Goal: Find specific page/section: Find specific page/section

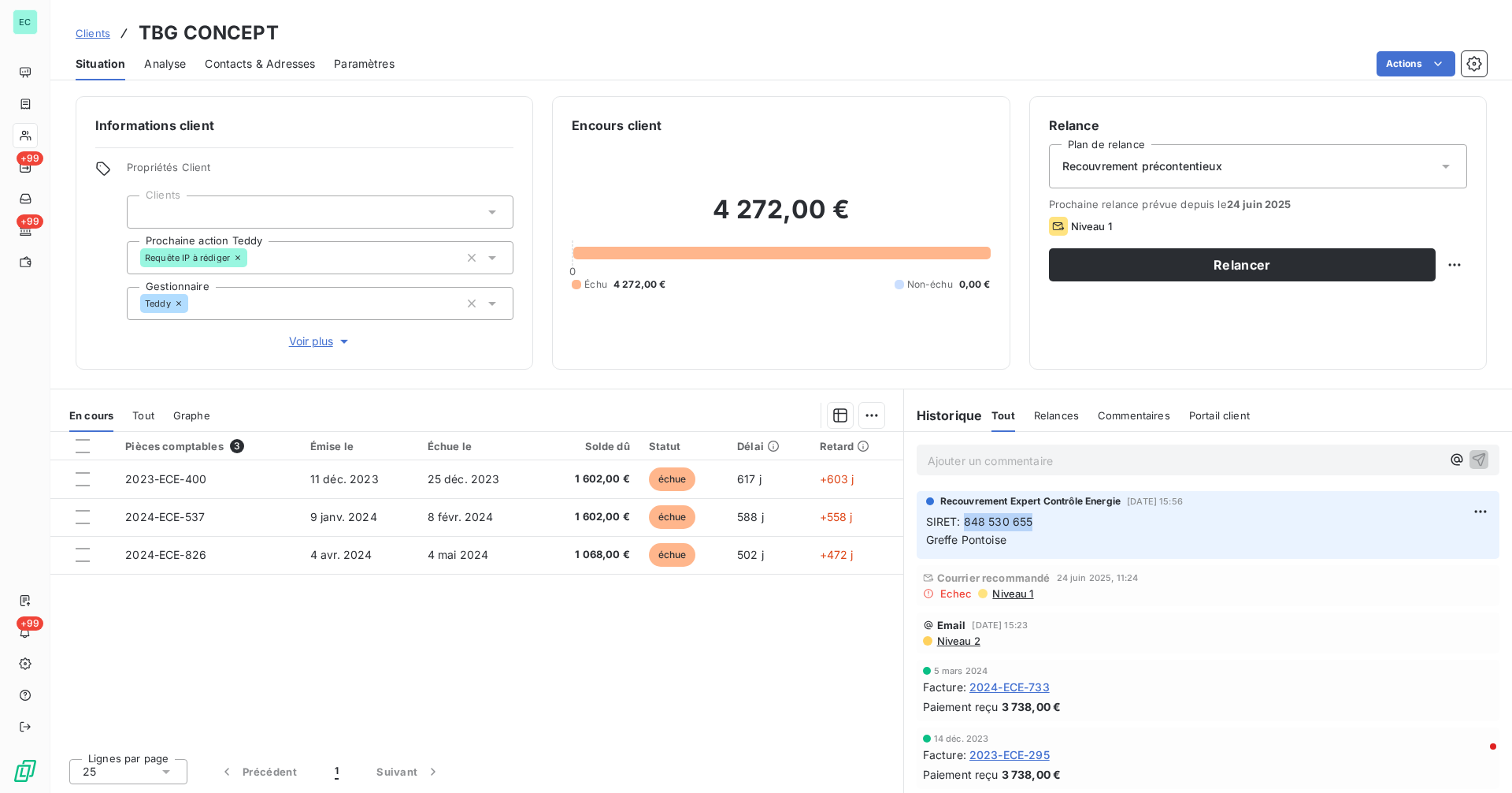
click at [1000, 594] on span "Niveau 1" at bounding box center [1011, 593] width 42 height 13
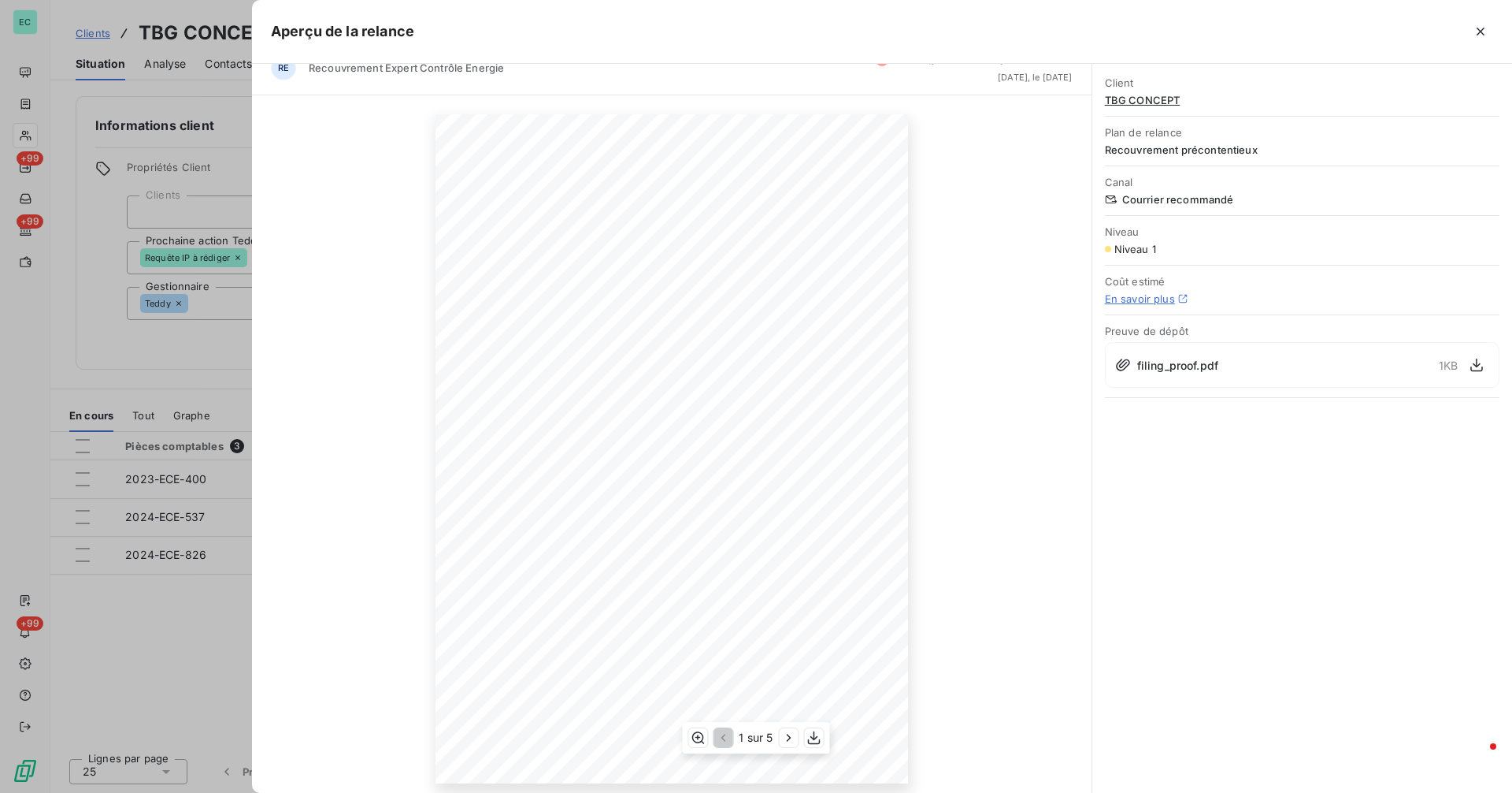
scroll to position [33, 0]
click at [790, 741] on icon "button" at bounding box center [789, 737] width 16 height 16
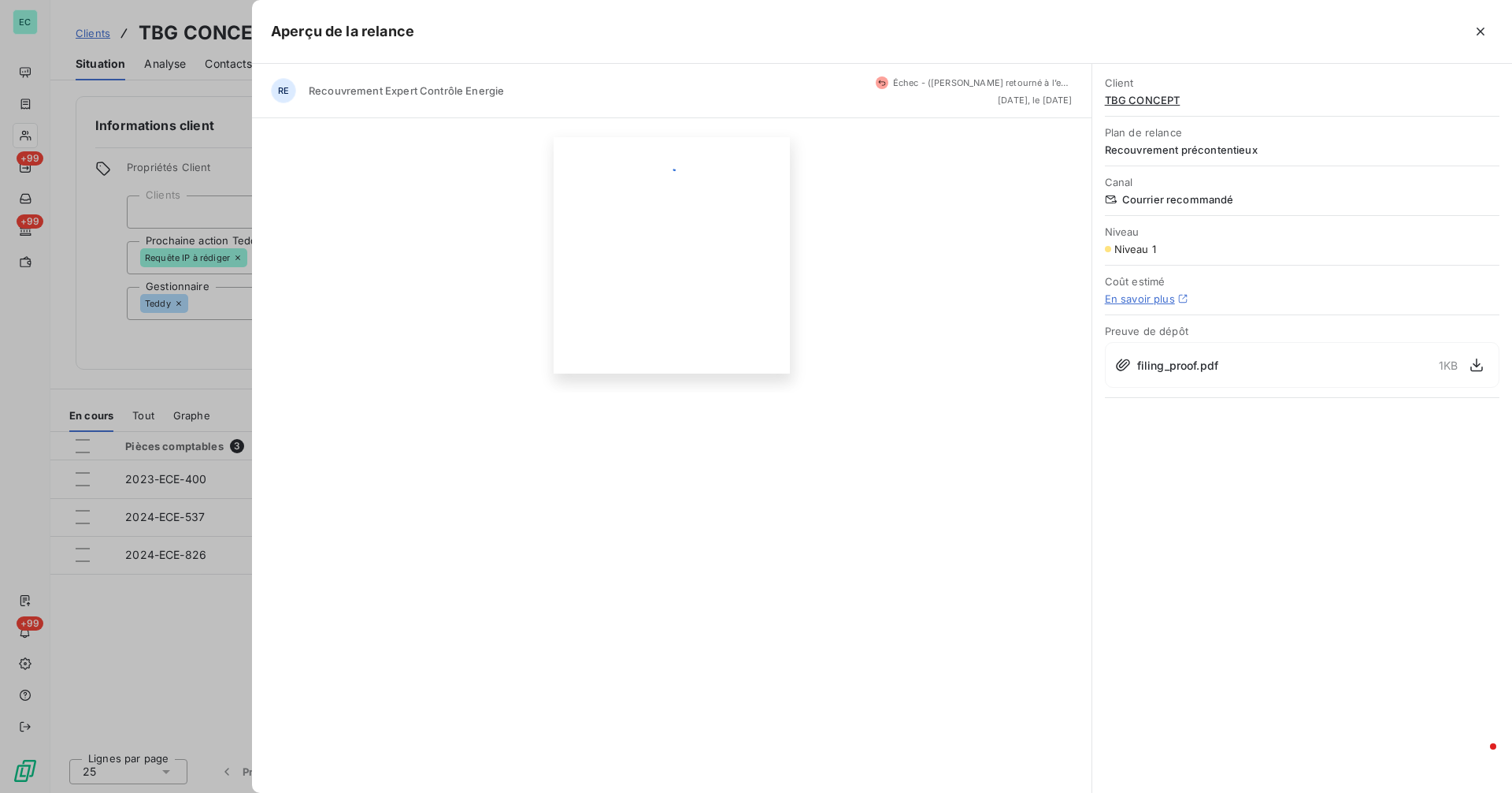
scroll to position [0, 0]
click at [818, 741] on icon "button" at bounding box center [815, 737] width 16 height 16
click at [1483, 366] on icon "button" at bounding box center [1477, 365] width 16 height 16
click at [1483, 25] on icon "button" at bounding box center [1481, 32] width 16 height 16
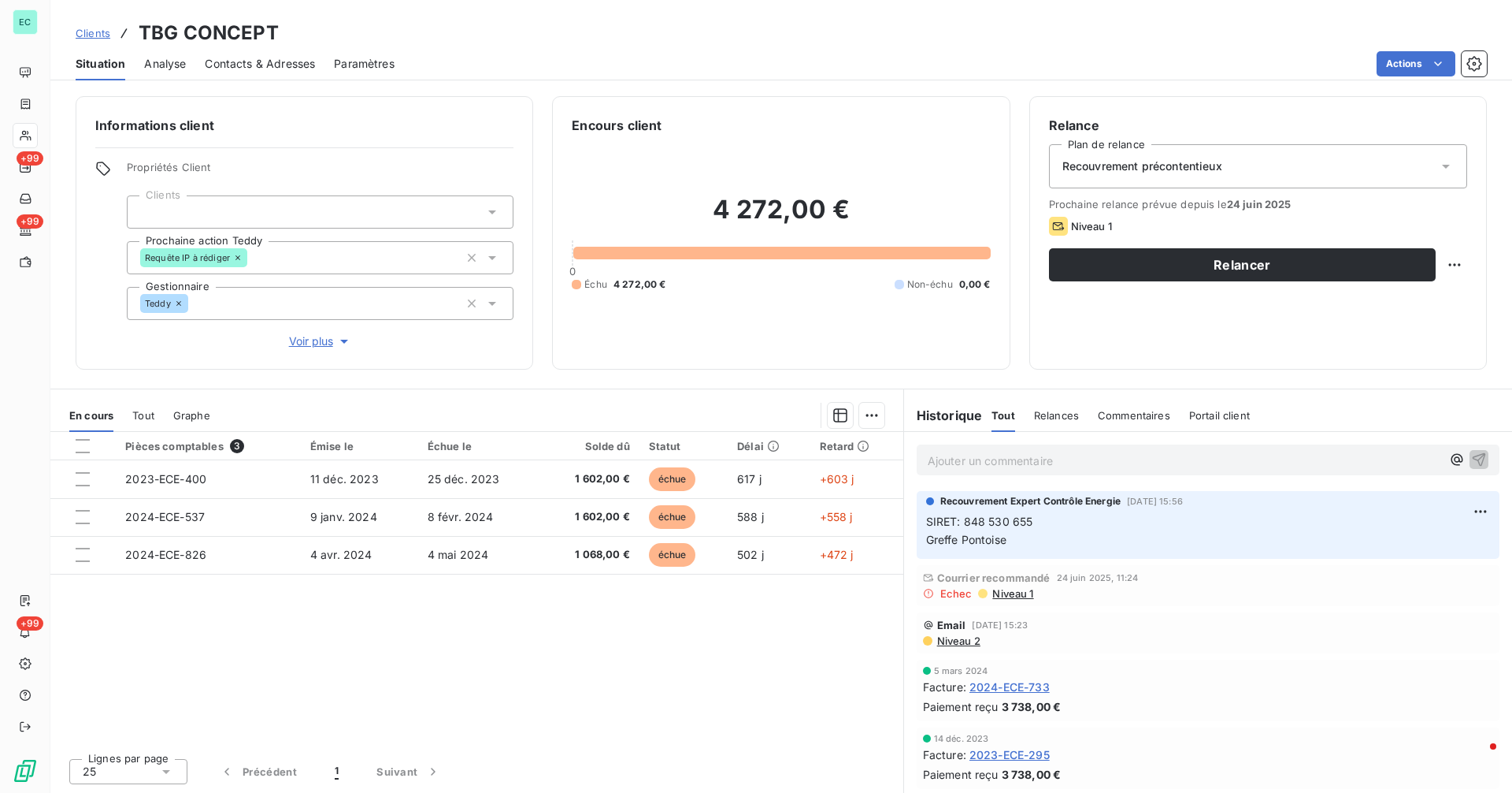
click at [80, 33] on span "Clients" at bounding box center [93, 33] width 35 height 13
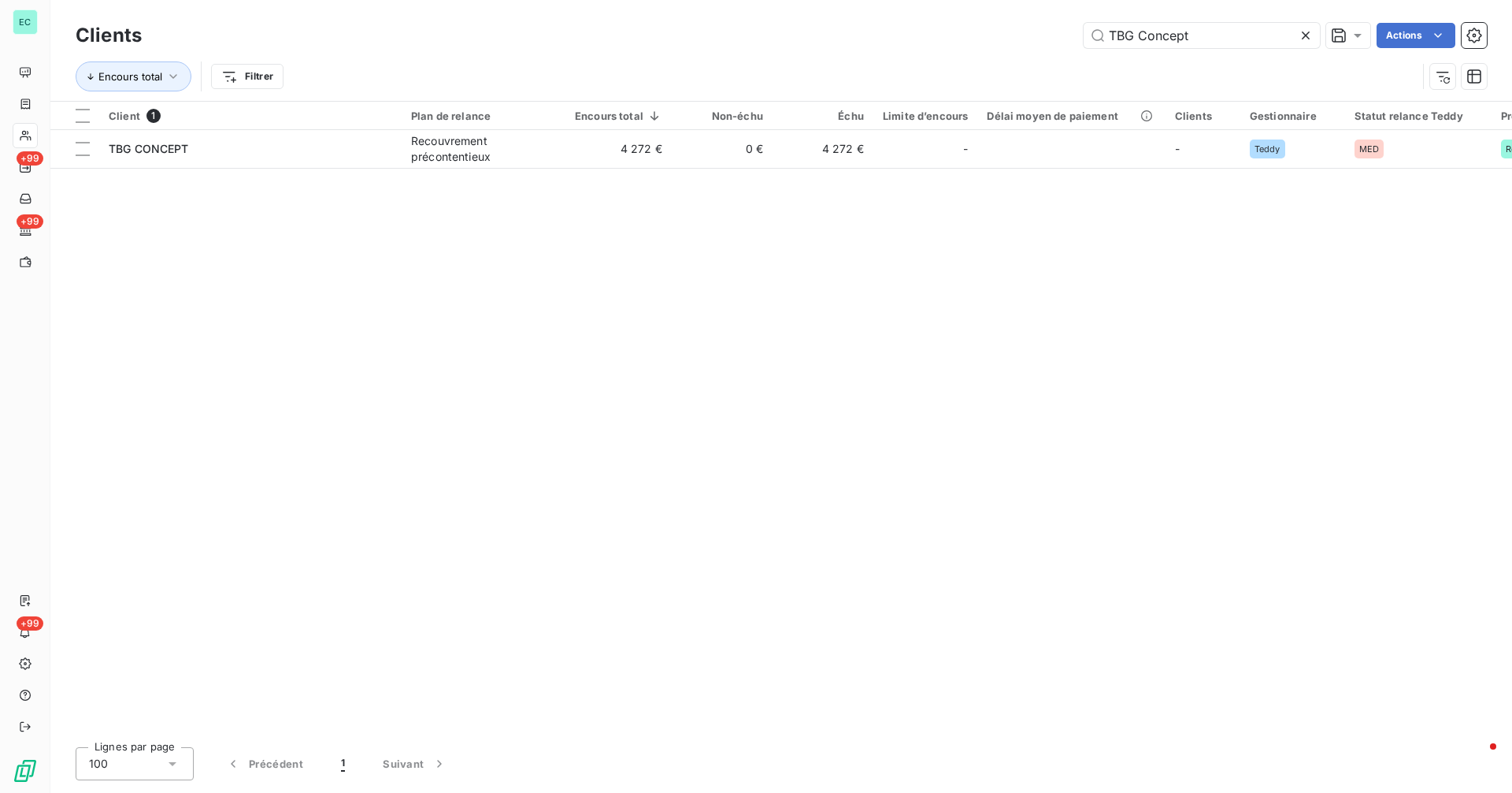
drag, startPoint x: 1214, startPoint y: 36, endPoint x: 1081, endPoint y: 57, distance: 134.6
click at [1206, 37] on input "TBG Concept" at bounding box center [1202, 36] width 236 height 25
drag, startPoint x: 1081, startPoint y: 57, endPoint x: 1011, endPoint y: 66, distance: 70.6
click at [1012, 66] on div "Clients TBG Concept Actions Encours total Filtrer" at bounding box center [781, 60] width 1412 height 82
click at [1011, 66] on div "Encours total Filtrer" at bounding box center [746, 76] width 1341 height 30
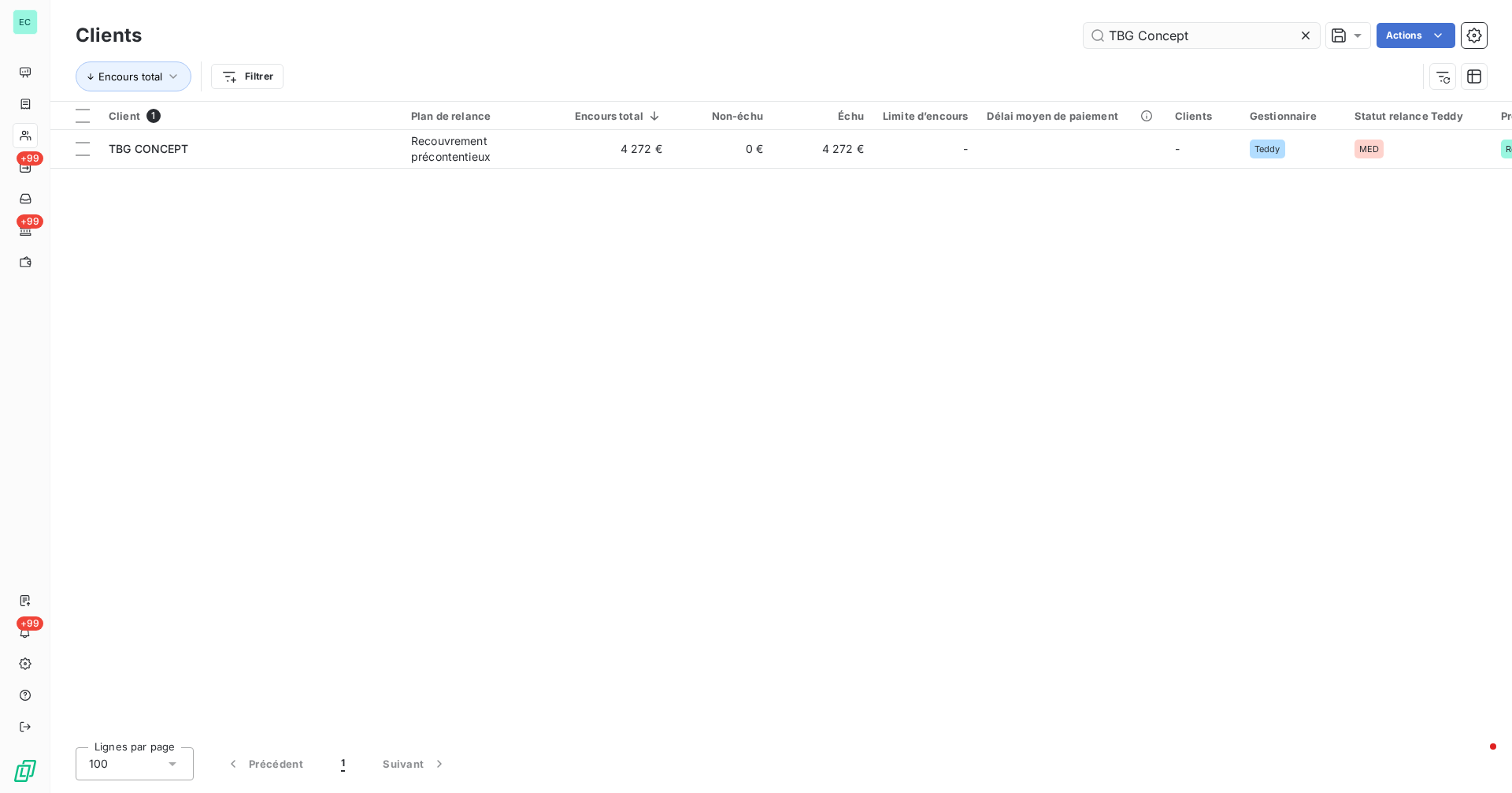
click at [1306, 39] on icon at bounding box center [1306, 36] width 16 height 16
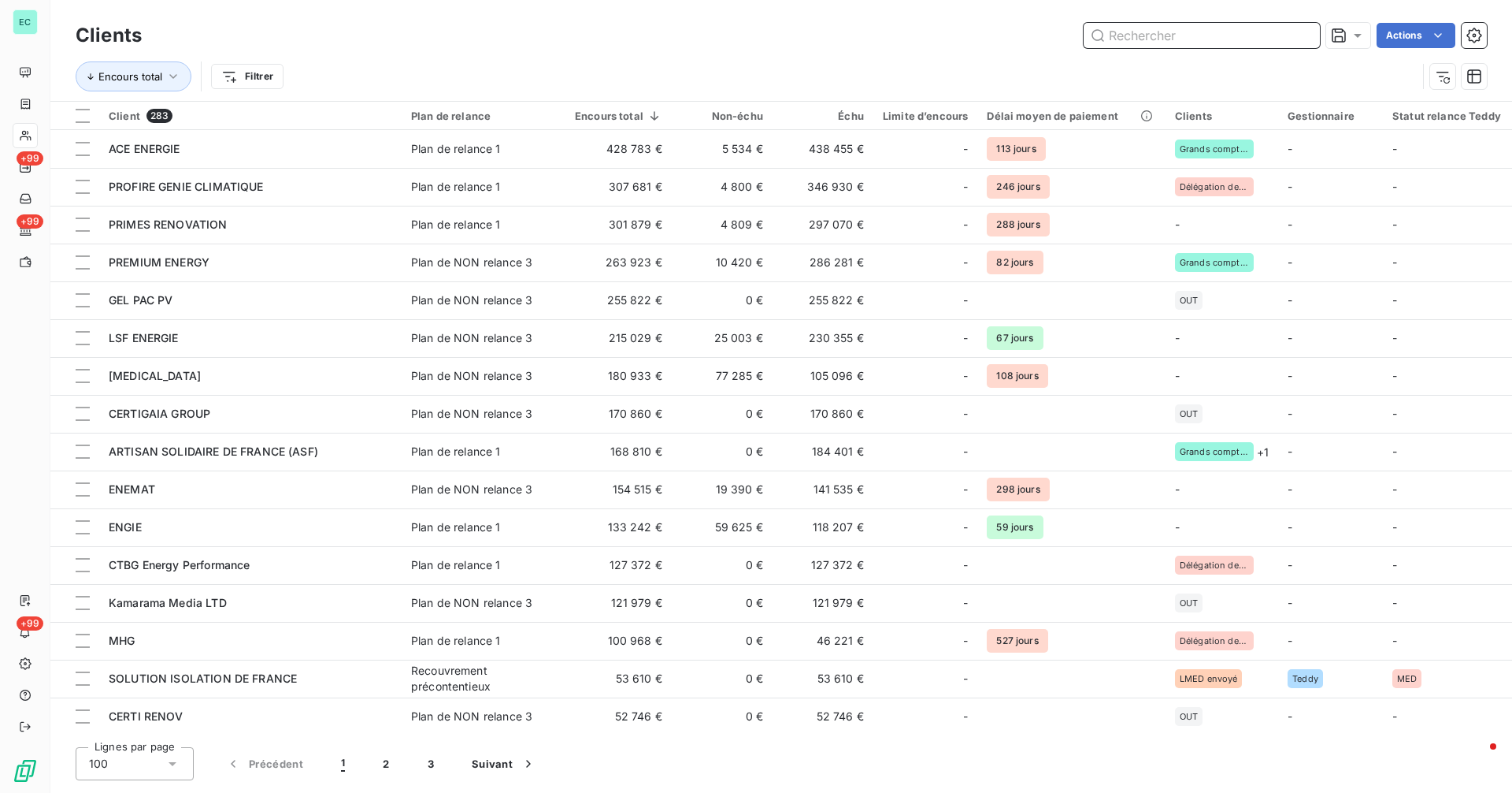
click at [1120, 37] on input "text" at bounding box center [1202, 36] width 236 height 25
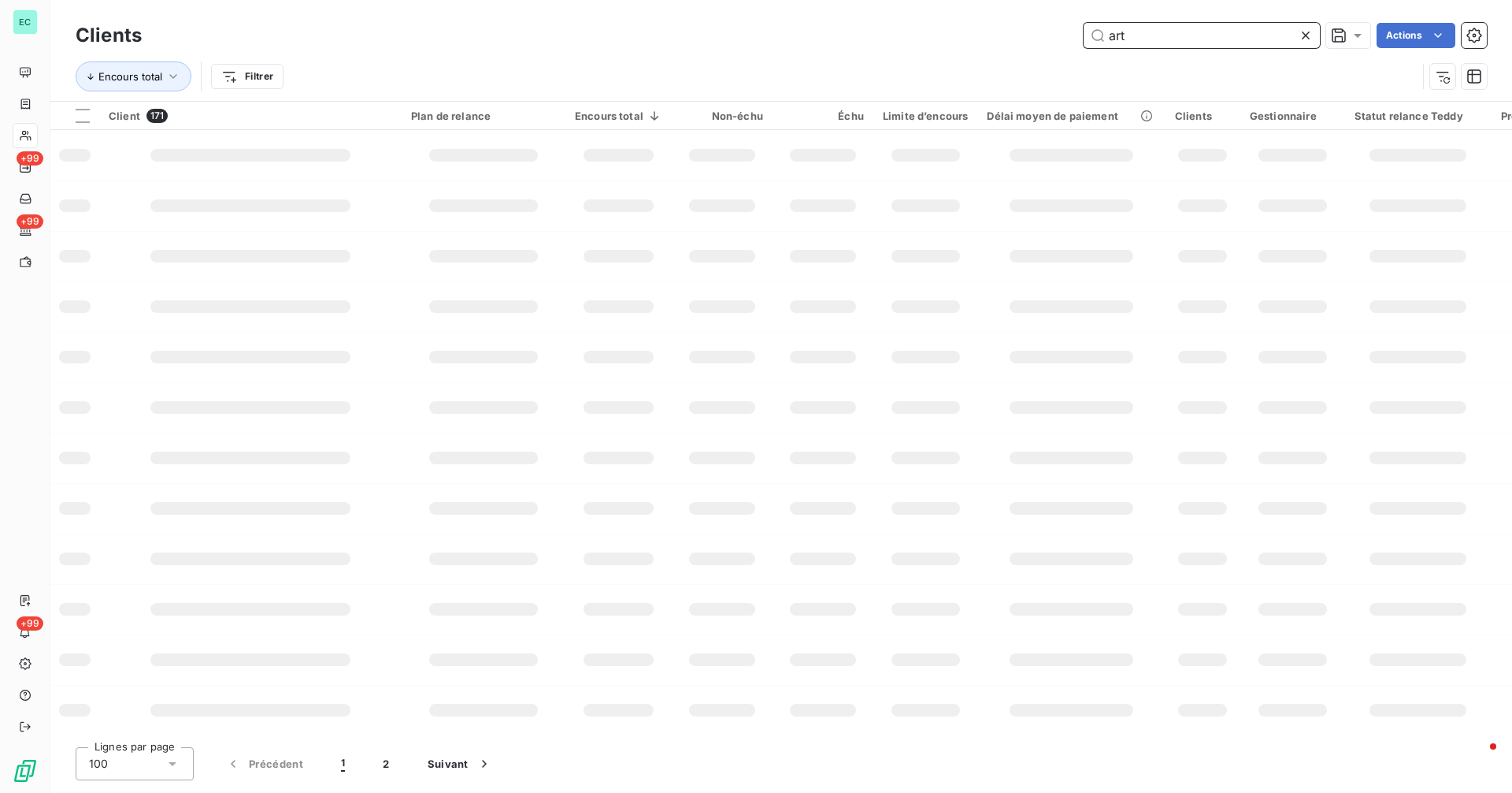
type input "arti"
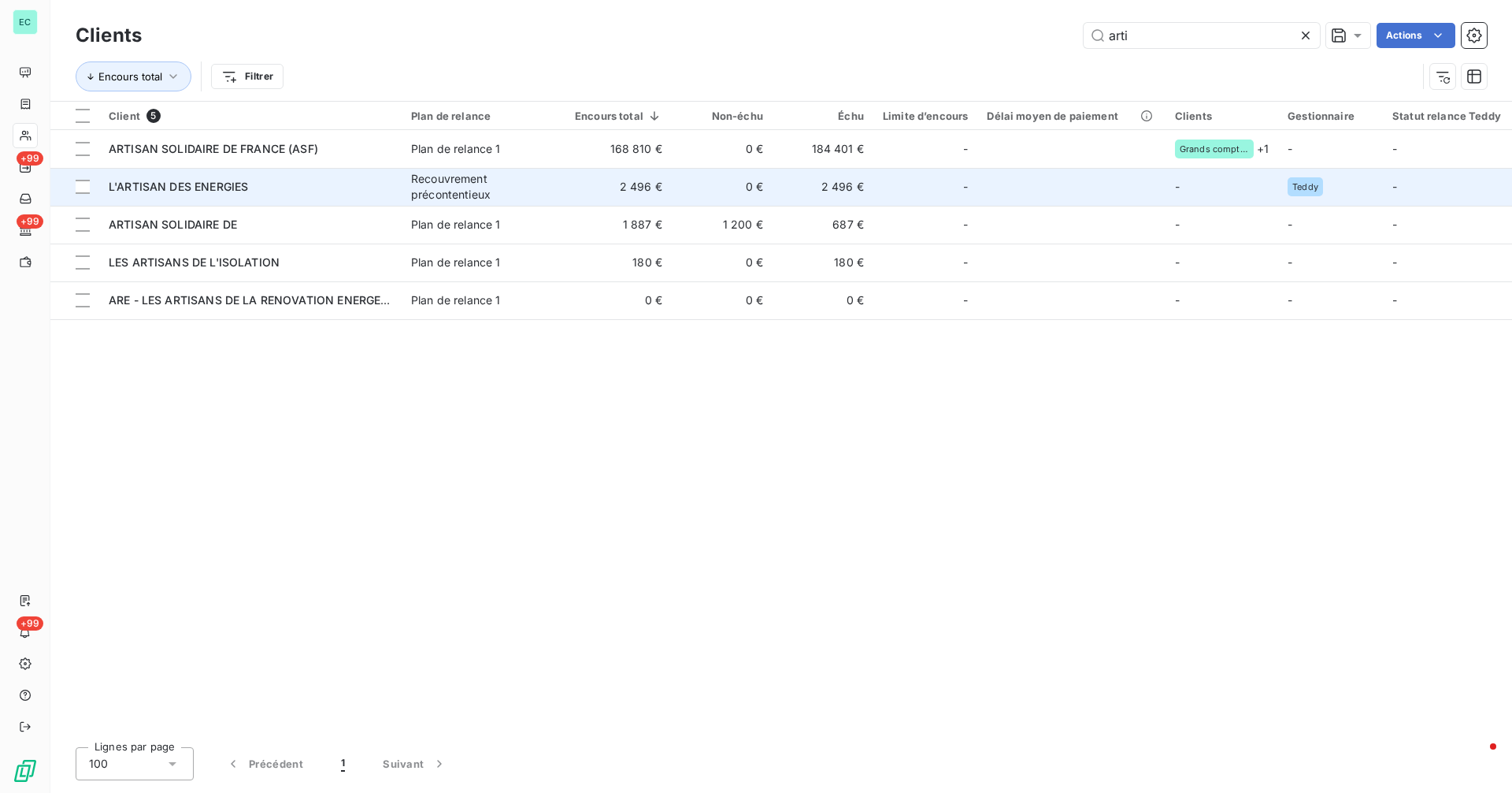
click at [536, 187] on div "Recouvrement précontentieux" at bounding box center [484, 187] width 145 height 32
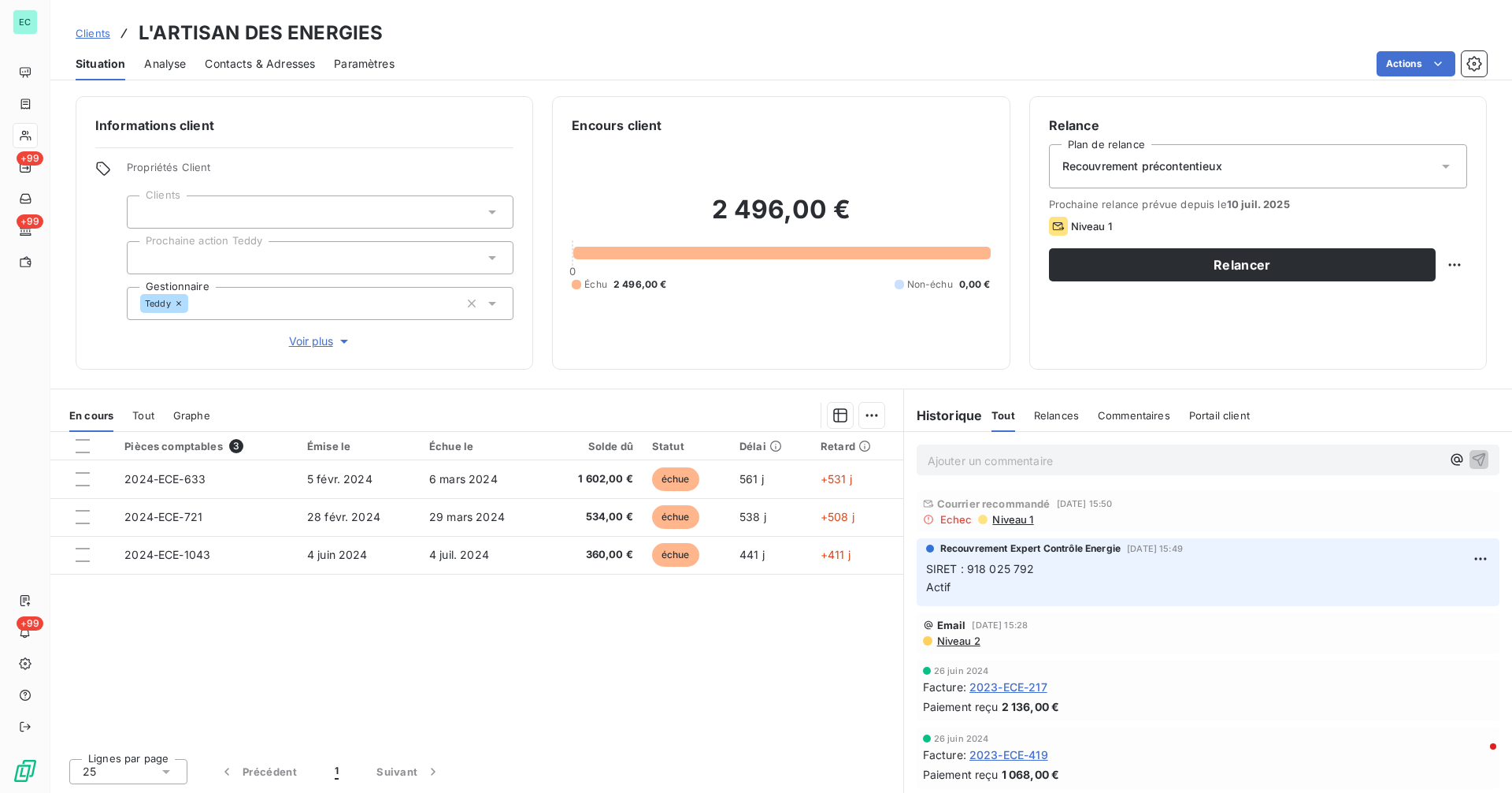
click at [1017, 517] on span "Niveau 1" at bounding box center [1011, 519] width 42 height 13
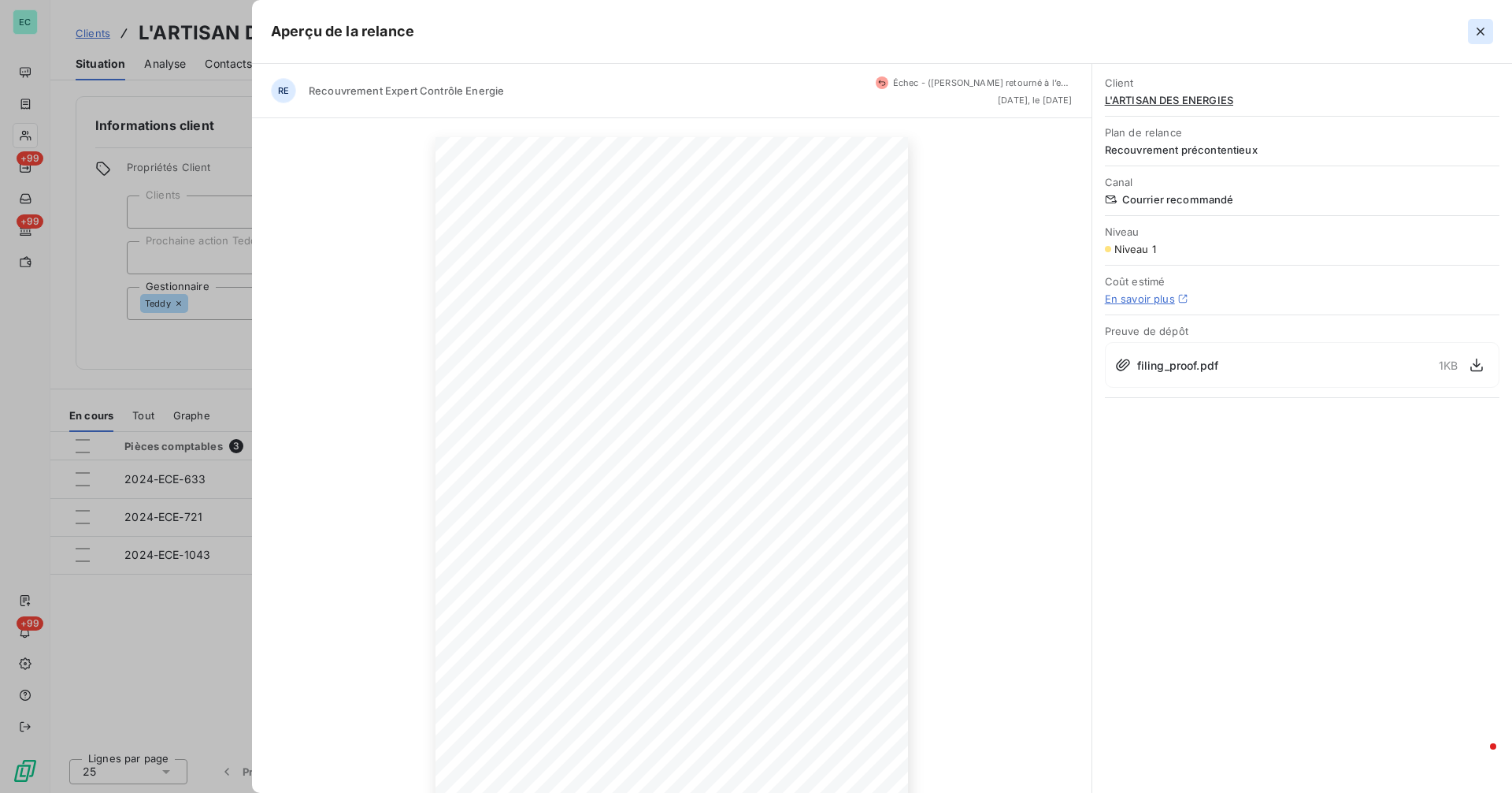
click at [1479, 32] on icon "button" at bounding box center [1481, 32] width 16 height 16
